Goal: Task Accomplishment & Management: Complete application form

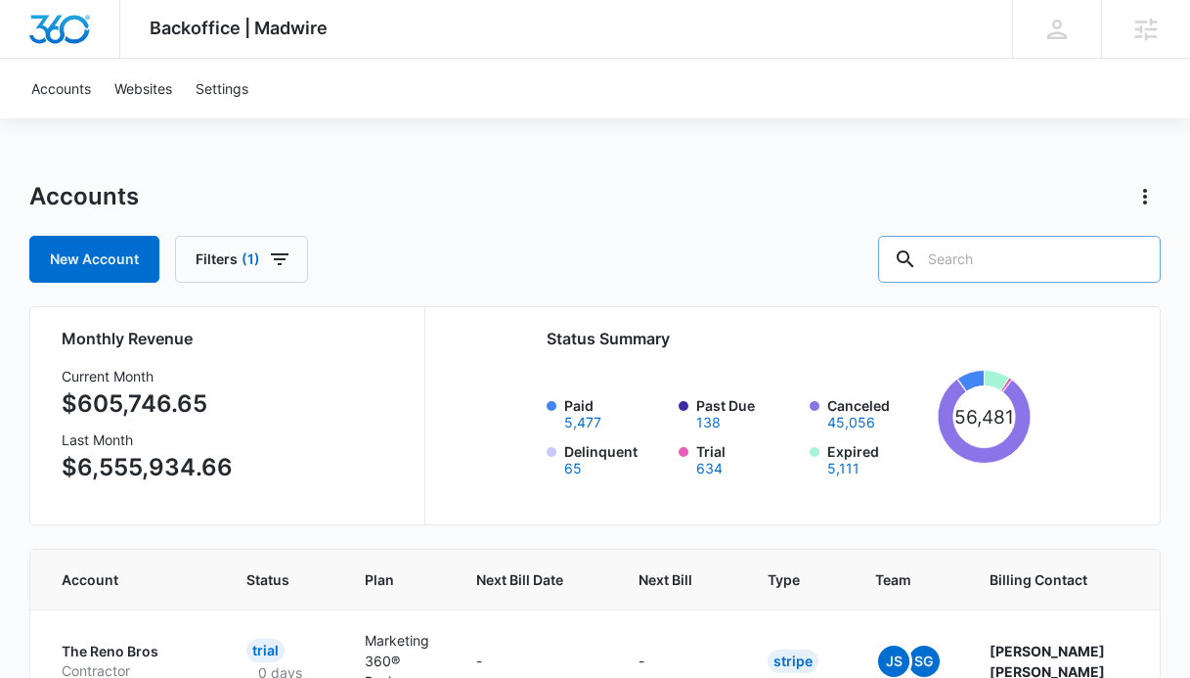
click at [936, 258] on input "text" at bounding box center [1019, 259] width 283 height 47
paste input "M338918"
type input "M338918"
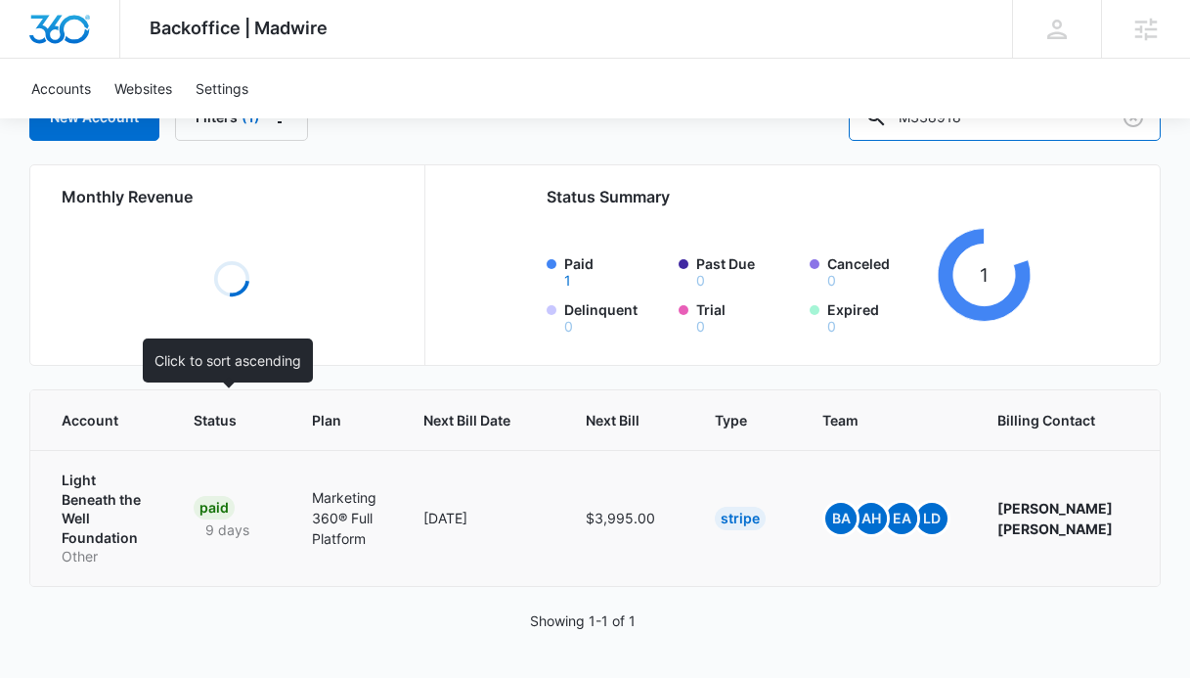
scroll to position [159, 0]
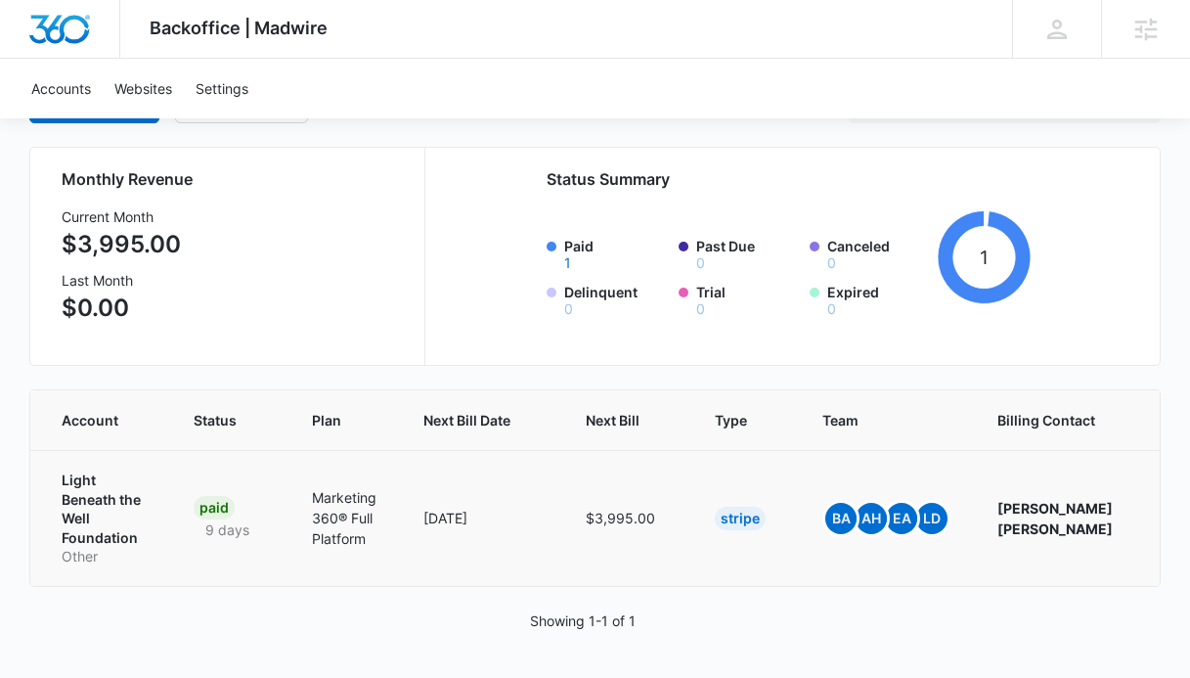
click at [76, 528] on p "Light Beneath the Well Foundation" at bounding box center [104, 508] width 85 height 76
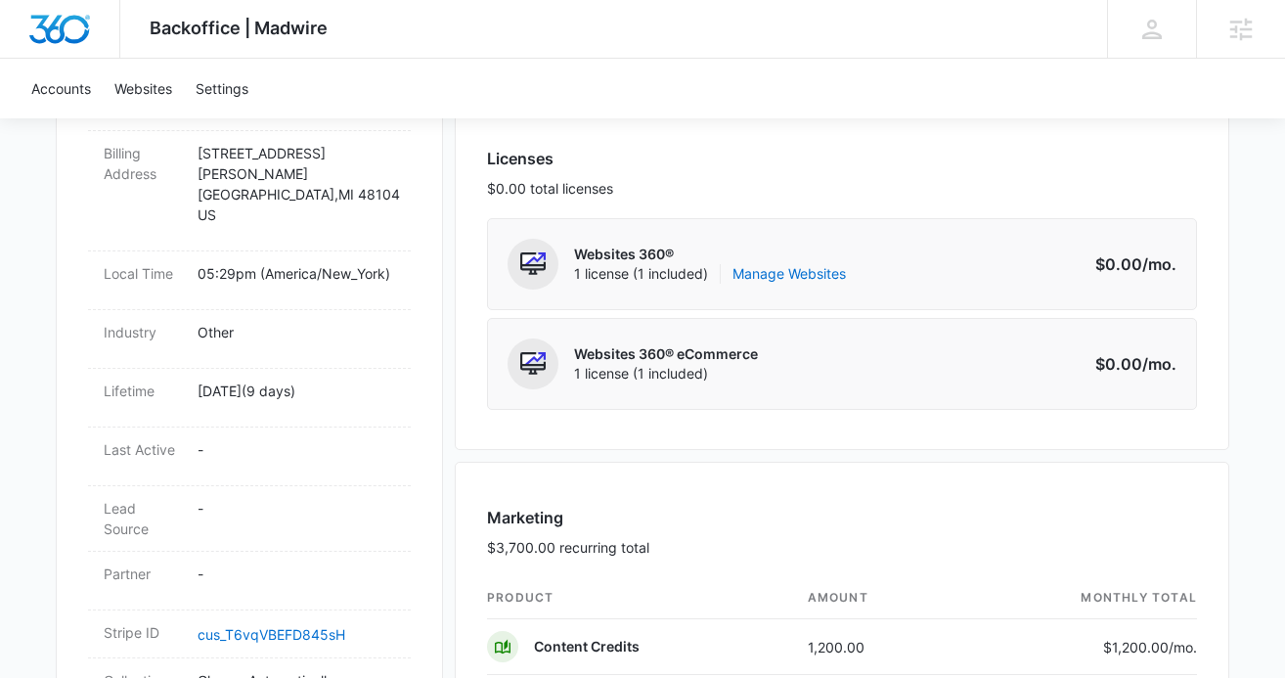
scroll to position [730, 0]
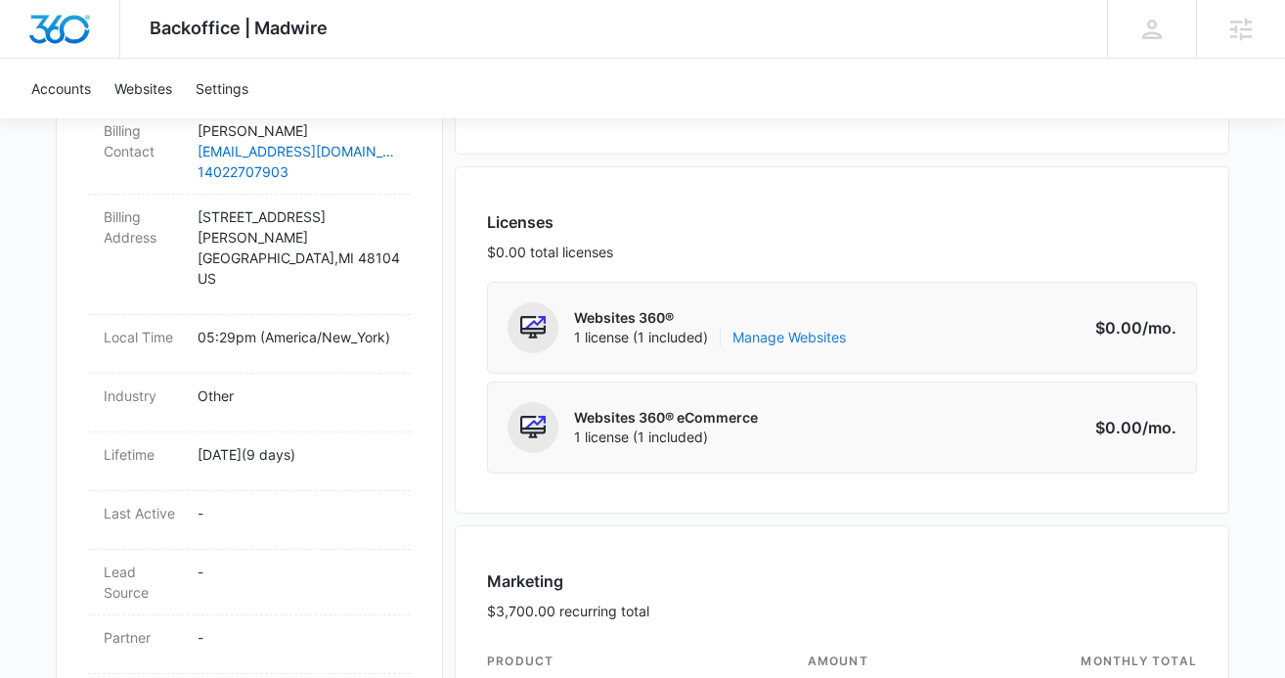
click at [781, 334] on link "Manage Websites" at bounding box center [789, 338] width 113 height 20
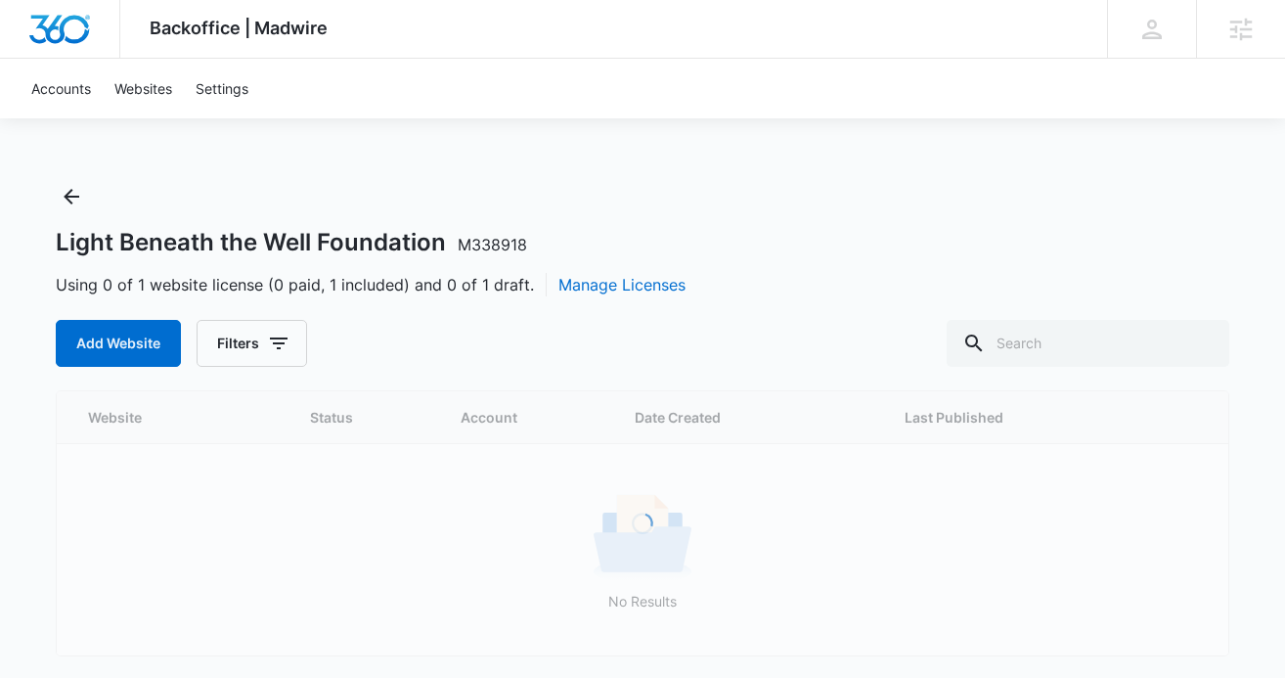
scroll to position [2, 0]
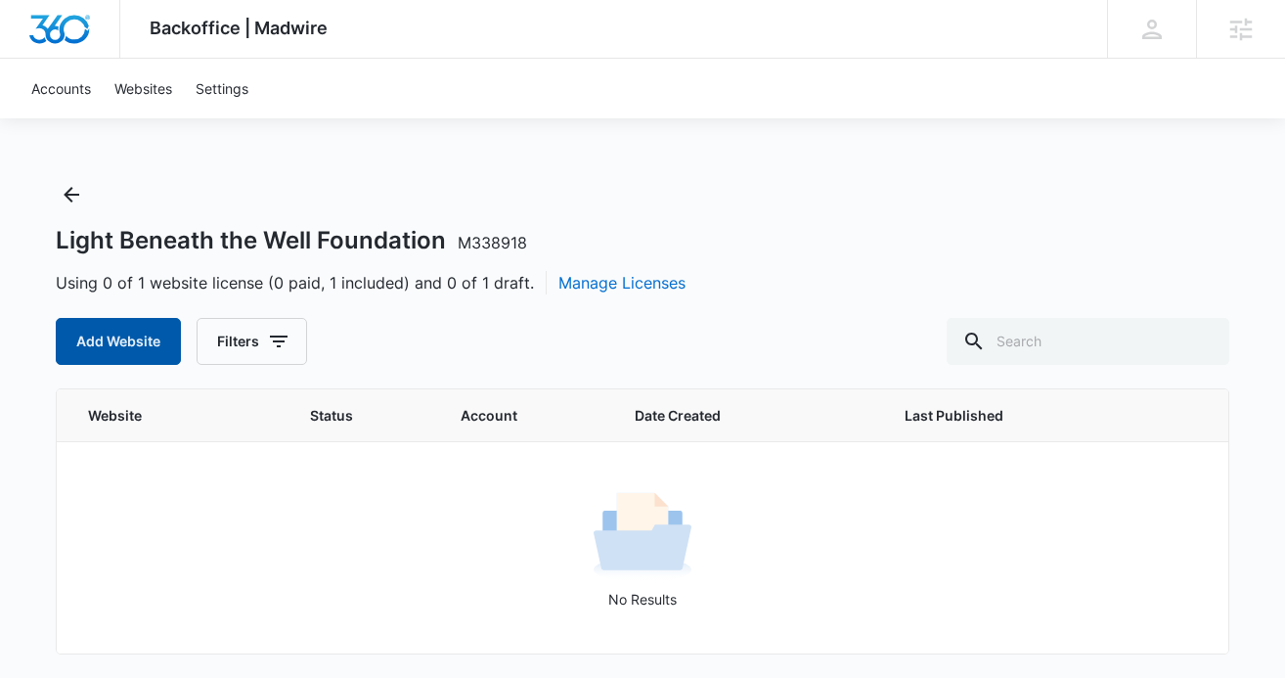
click at [112, 343] on button "Add Website" at bounding box center [118, 341] width 125 height 47
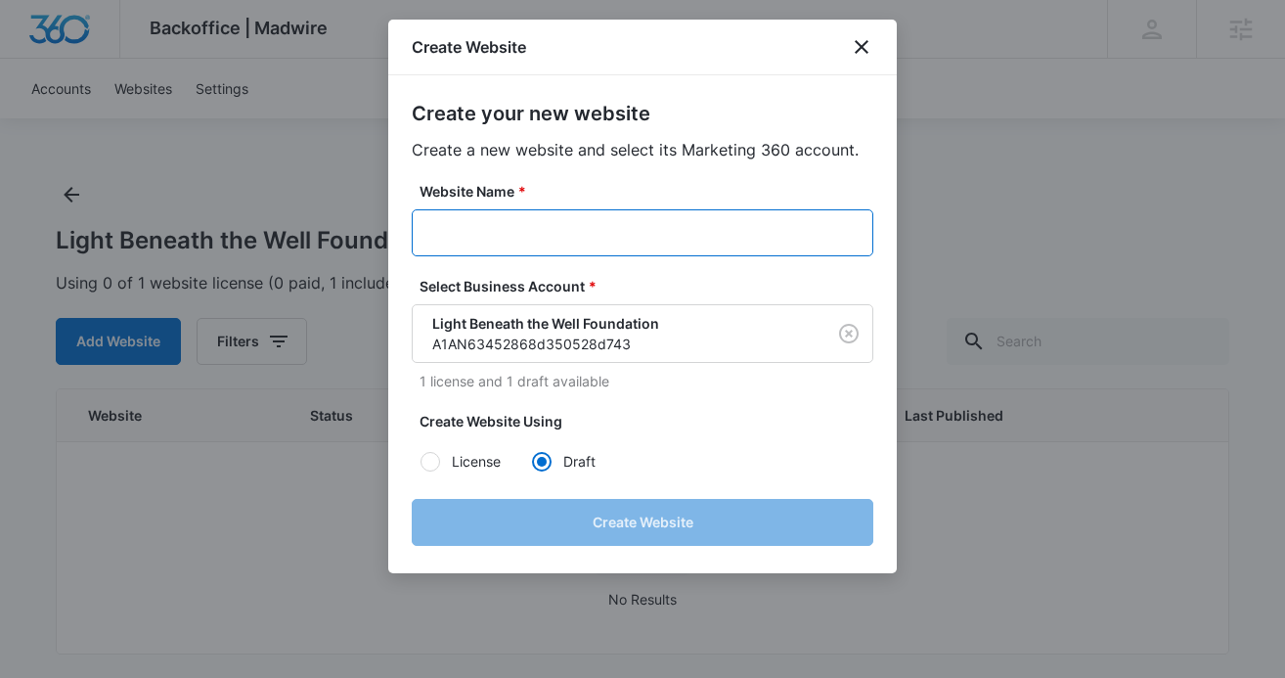
click at [565, 246] on input "Website Name *" at bounding box center [643, 232] width 462 height 47
paste input "M338918"
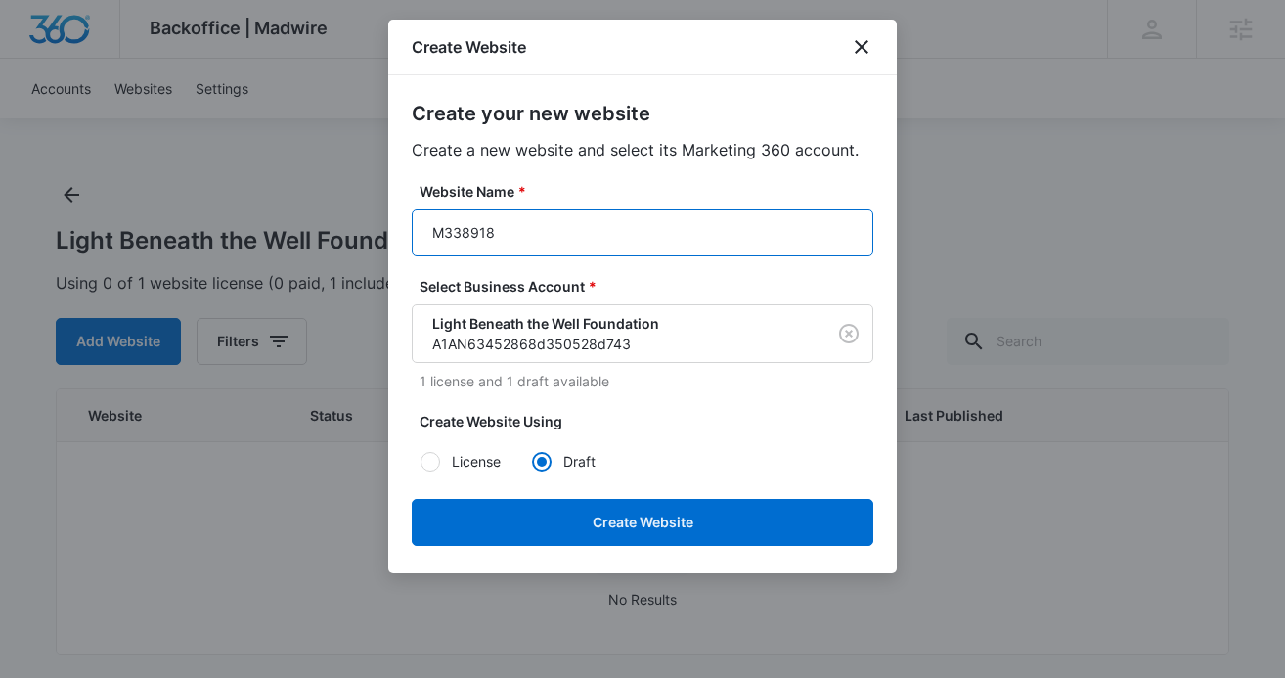
click at [517, 224] on input "M338918" at bounding box center [643, 232] width 462 height 47
paste input "Light Beneath the Well Foundation"
click at [529, 232] on input "M338918Light Beneath the Well Foundation" at bounding box center [643, 232] width 462 height 47
click at [583, 236] on input "M338918LightBeneath the Well Foundation" at bounding box center [643, 232] width 462 height 47
click at [606, 229] on input "M338918LightBeneaththe Well Foundation" at bounding box center [643, 232] width 462 height 47
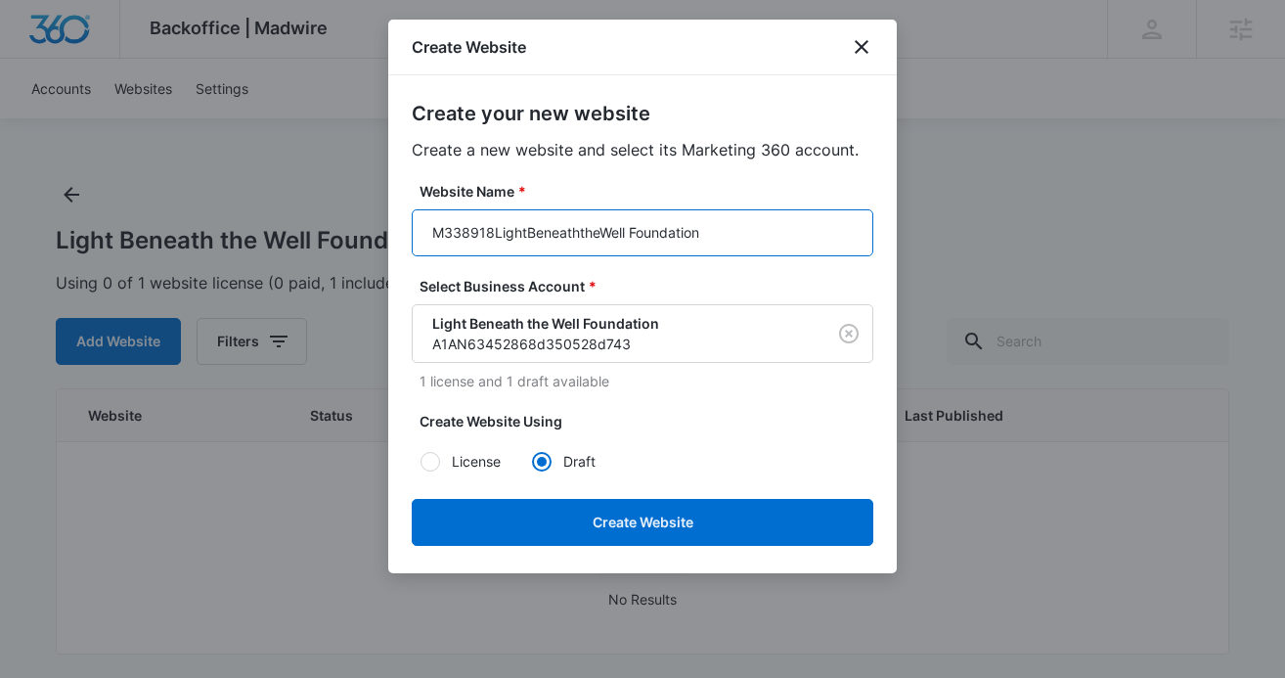
click at [632, 229] on input "M338918LightBeneaththeWell Foundation" at bounding box center [643, 232] width 462 height 47
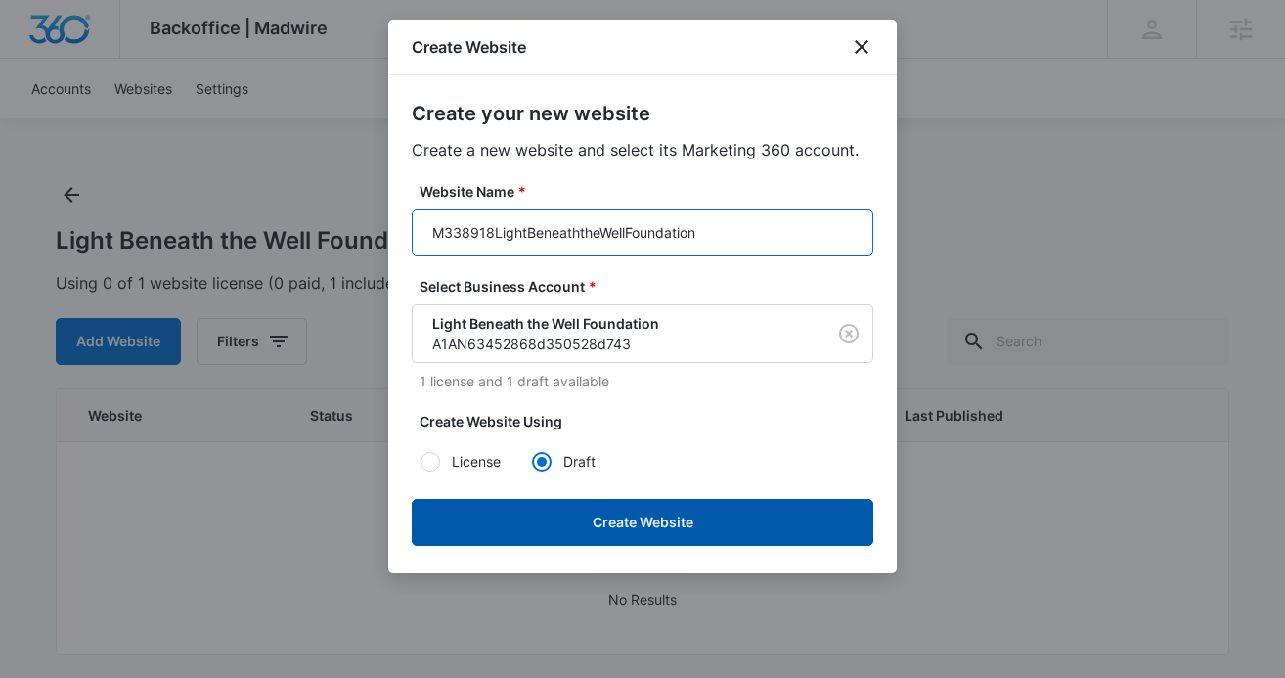
type input "M338918LightBeneaththeWellFoundation"
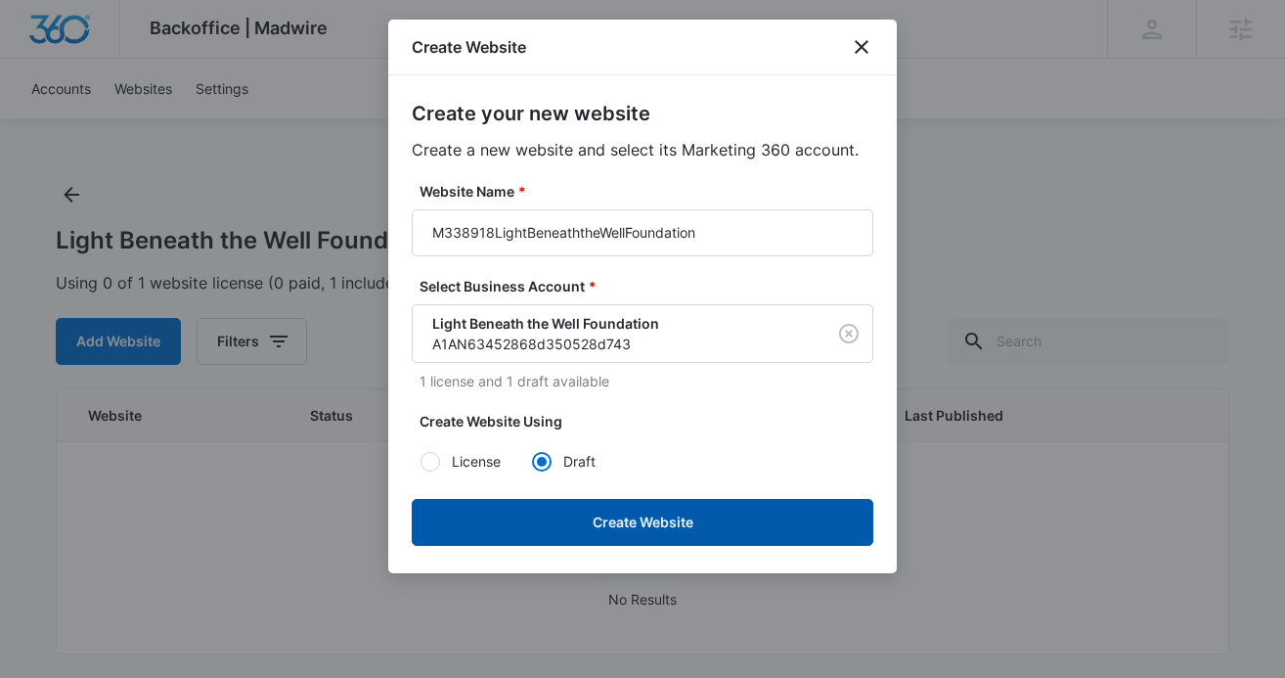
click at [608, 521] on button "Create Website" at bounding box center [643, 522] width 462 height 47
